Goal: Information Seeking & Learning: Learn about a topic

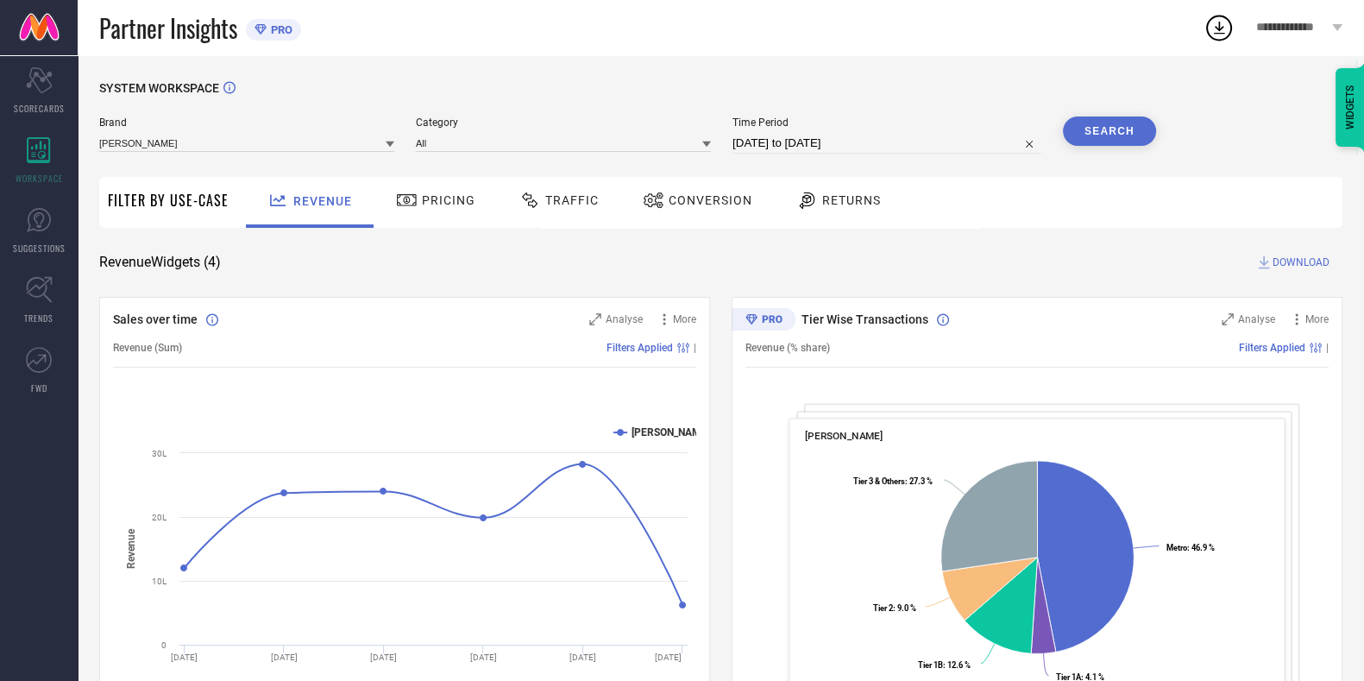
click at [565, 186] on div "Traffic" at bounding box center [559, 200] width 88 height 29
